Goal: Find specific page/section: Find specific page/section

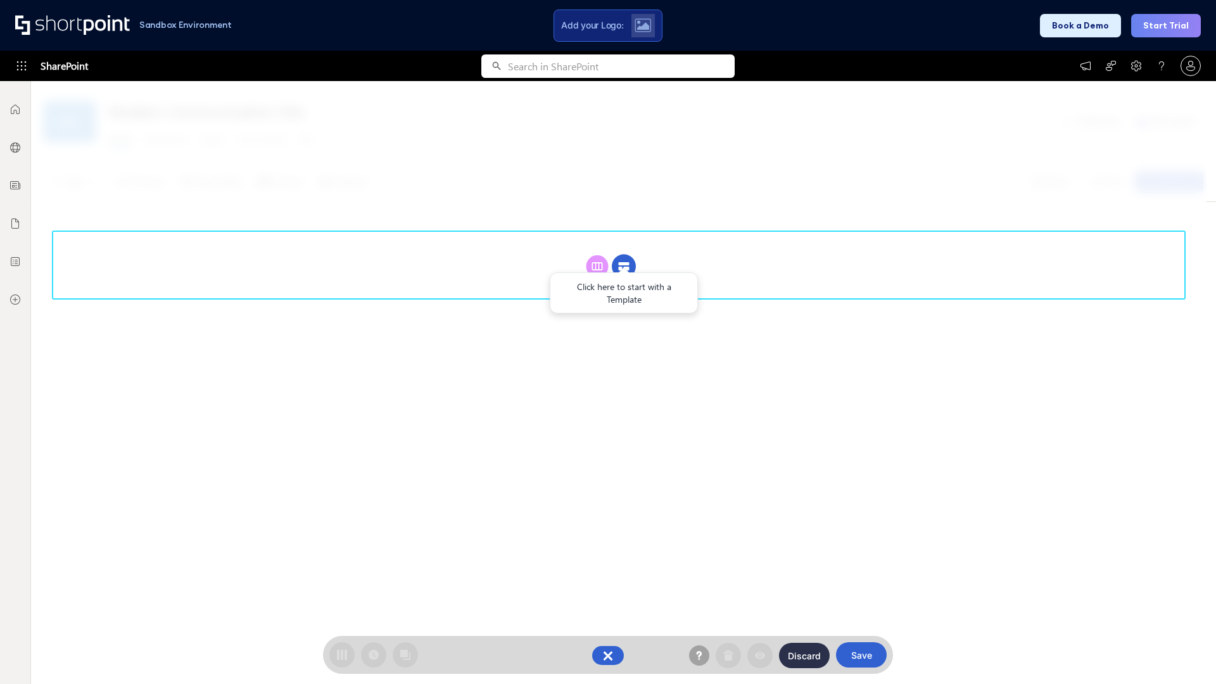
click at [624, 266] on circle at bounding box center [624, 267] width 24 height 24
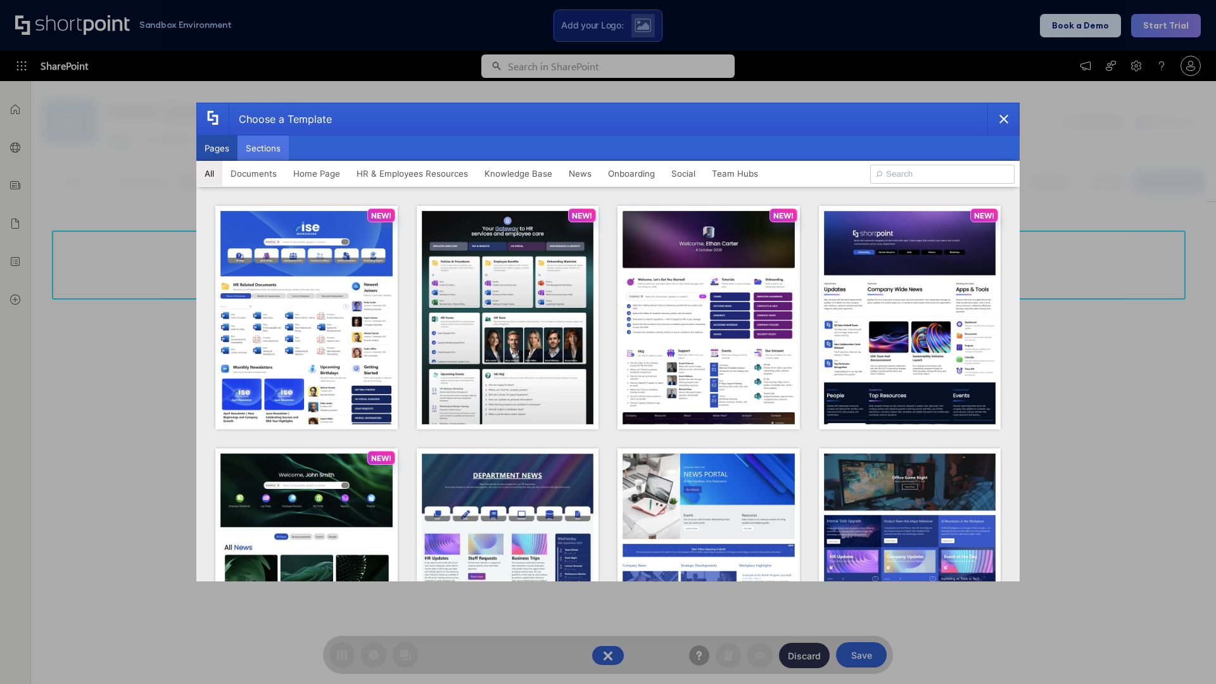
click at [263, 148] on button "Sections" at bounding box center [262, 148] width 51 height 25
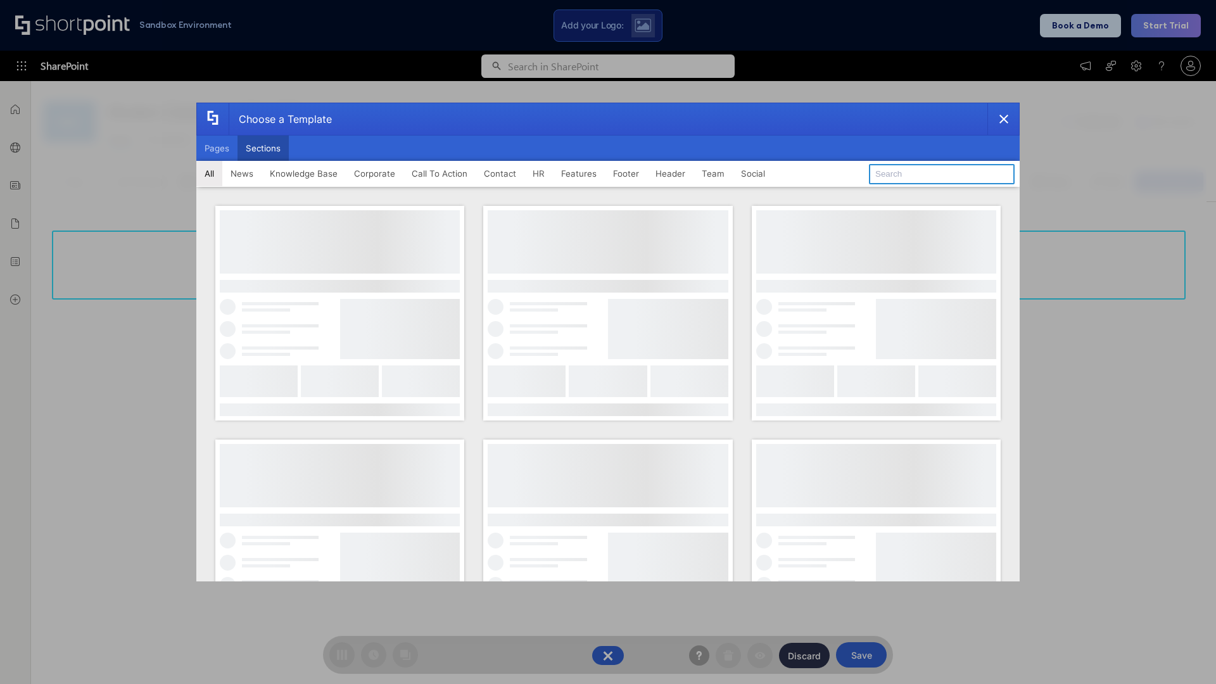
type input "Resources"
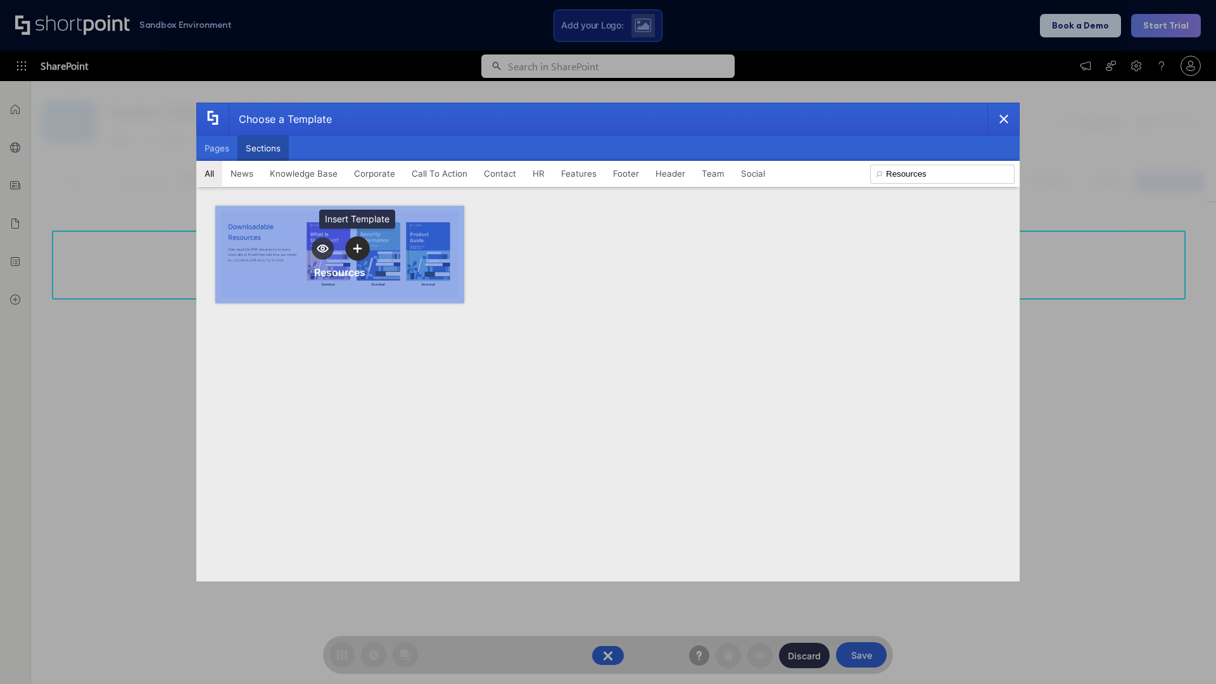
click at [357, 248] on icon "template selector" at bounding box center [357, 248] width 9 height 9
